Goal: Task Accomplishment & Management: Use online tool/utility

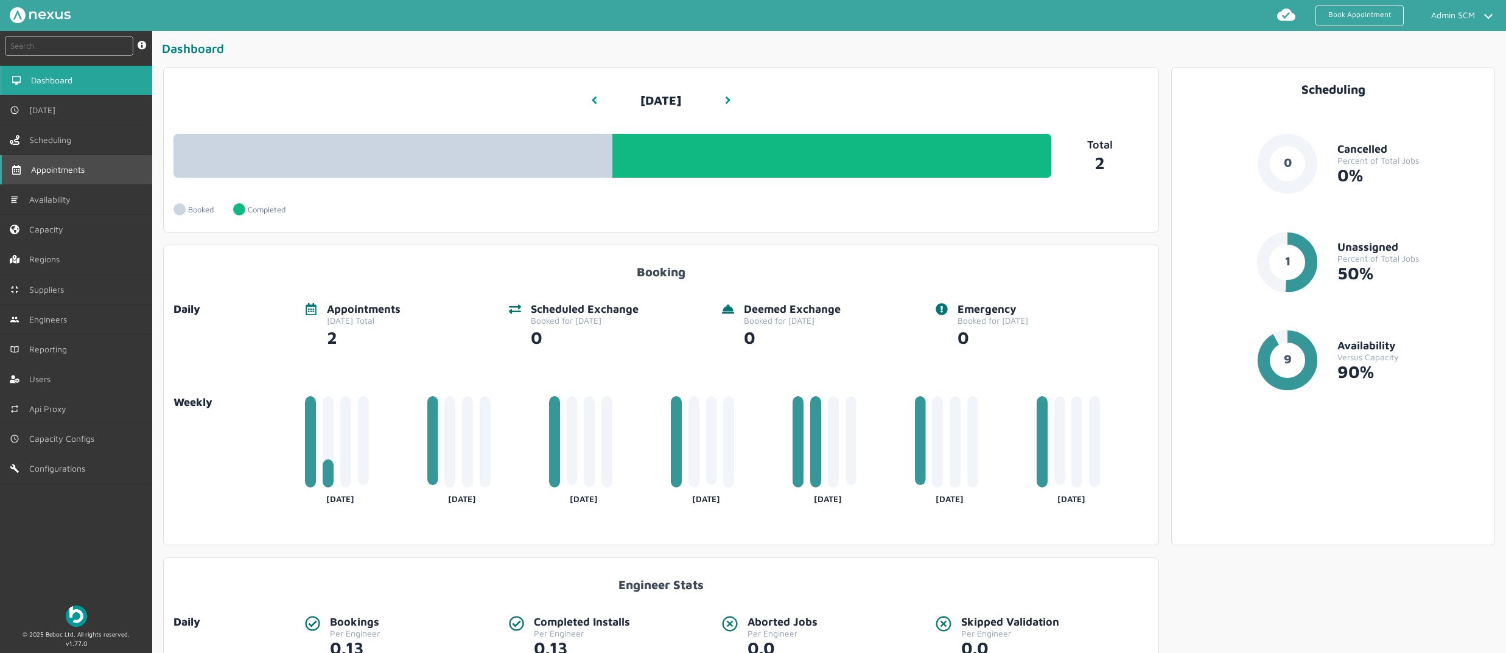
click at [95, 161] on link "Appointments" at bounding box center [76, 169] width 152 height 29
click at [66, 166] on span "Appointments" at bounding box center [60, 170] width 58 height 10
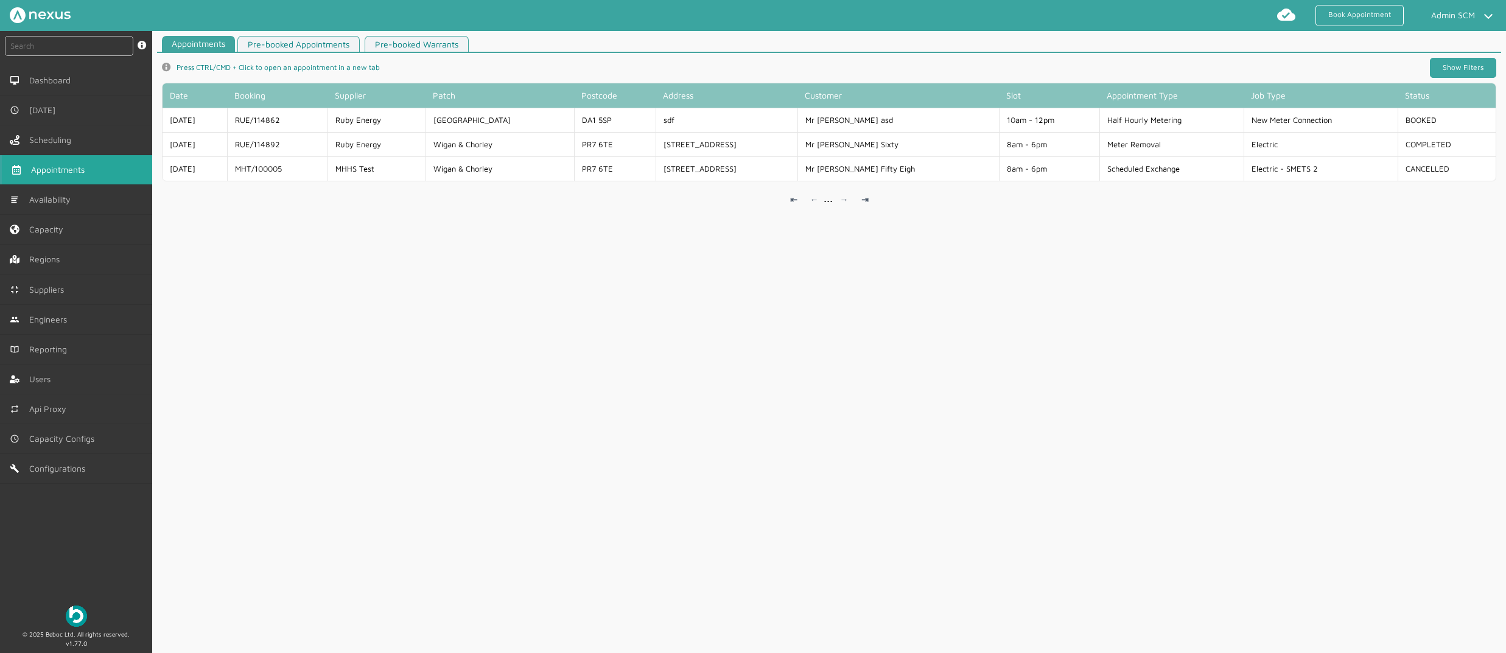
click at [1445, 69] on link "Show Filters" at bounding box center [1463, 68] width 66 height 20
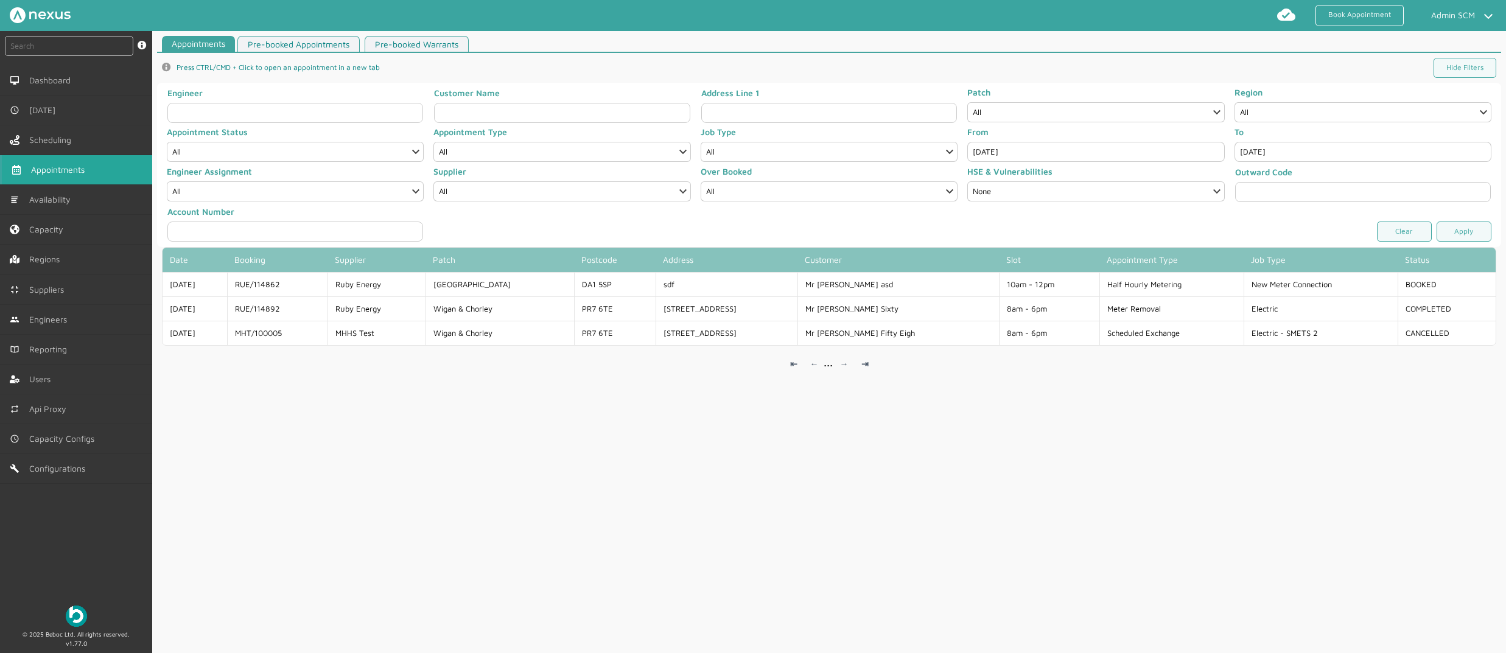
click at [1057, 432] on div "Appointments Pre-booked Appointments Pre-booked Warrants info icon Press CTRL/C…" at bounding box center [829, 347] width 1354 height 623
